Goal: Find specific page/section: Find specific page/section

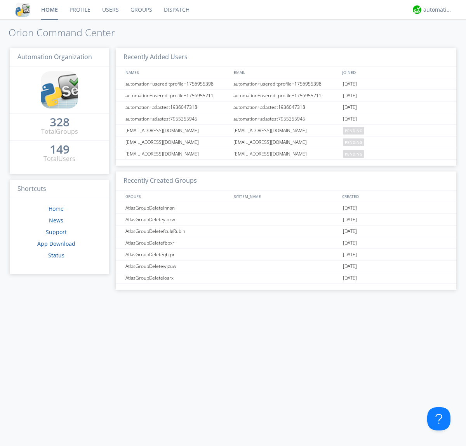
click at [176, 10] on link "Dispatch" at bounding box center [176, 9] width 37 height 19
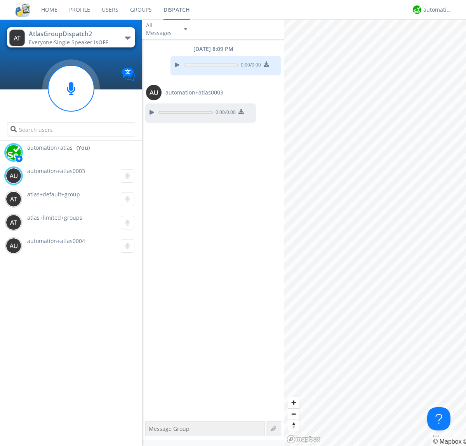
click at [127, 38] on div "button" at bounding box center [128, 38] width 6 height 3
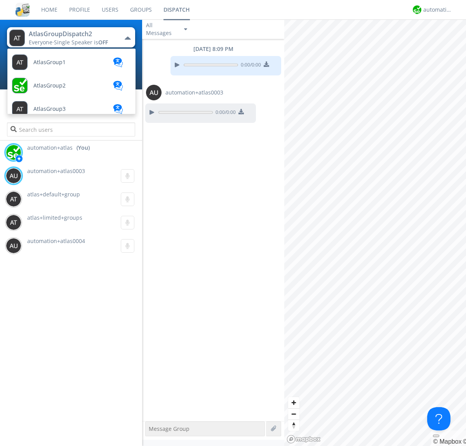
click at [59, 153] on span "AtlasGroupDispatch" at bounding box center [59, 156] width 52 height 6
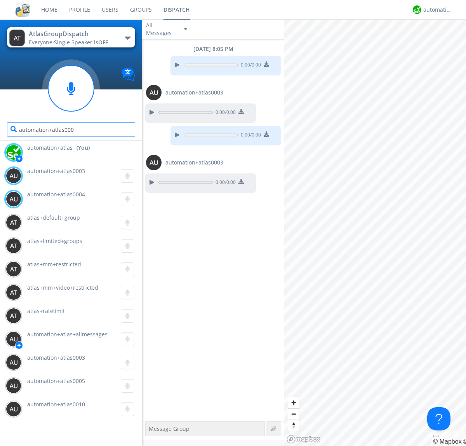
type input "automation+atlas0004"
click at [436, 10] on div "automation+atlas" at bounding box center [437, 10] width 29 height 8
